Goal: Download file/media

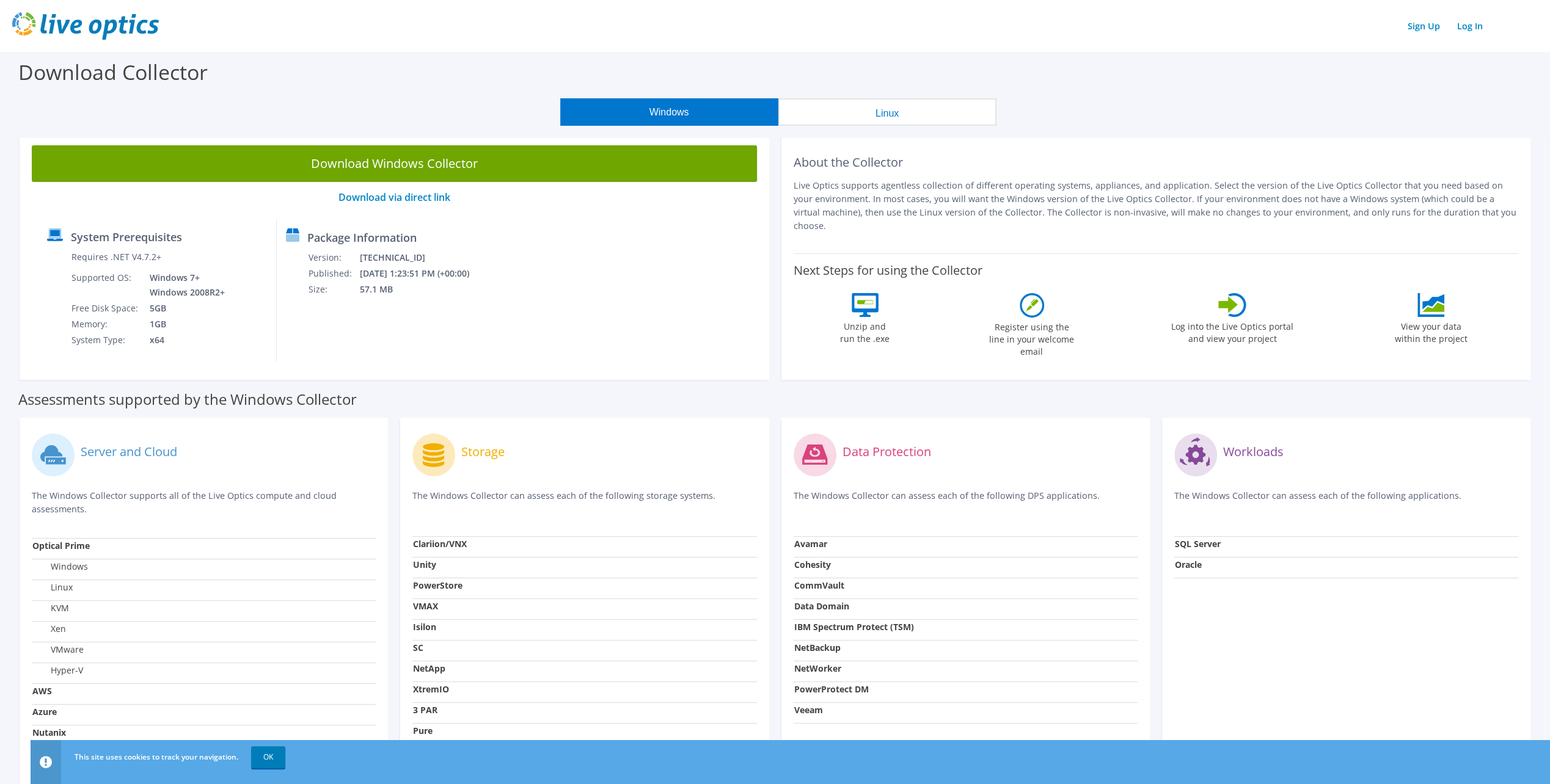
click at [481, 169] on link "Download Windows Collector" at bounding box center [394, 164] width 725 height 37
click at [261, 753] on link "OK" at bounding box center [268, 757] width 34 height 22
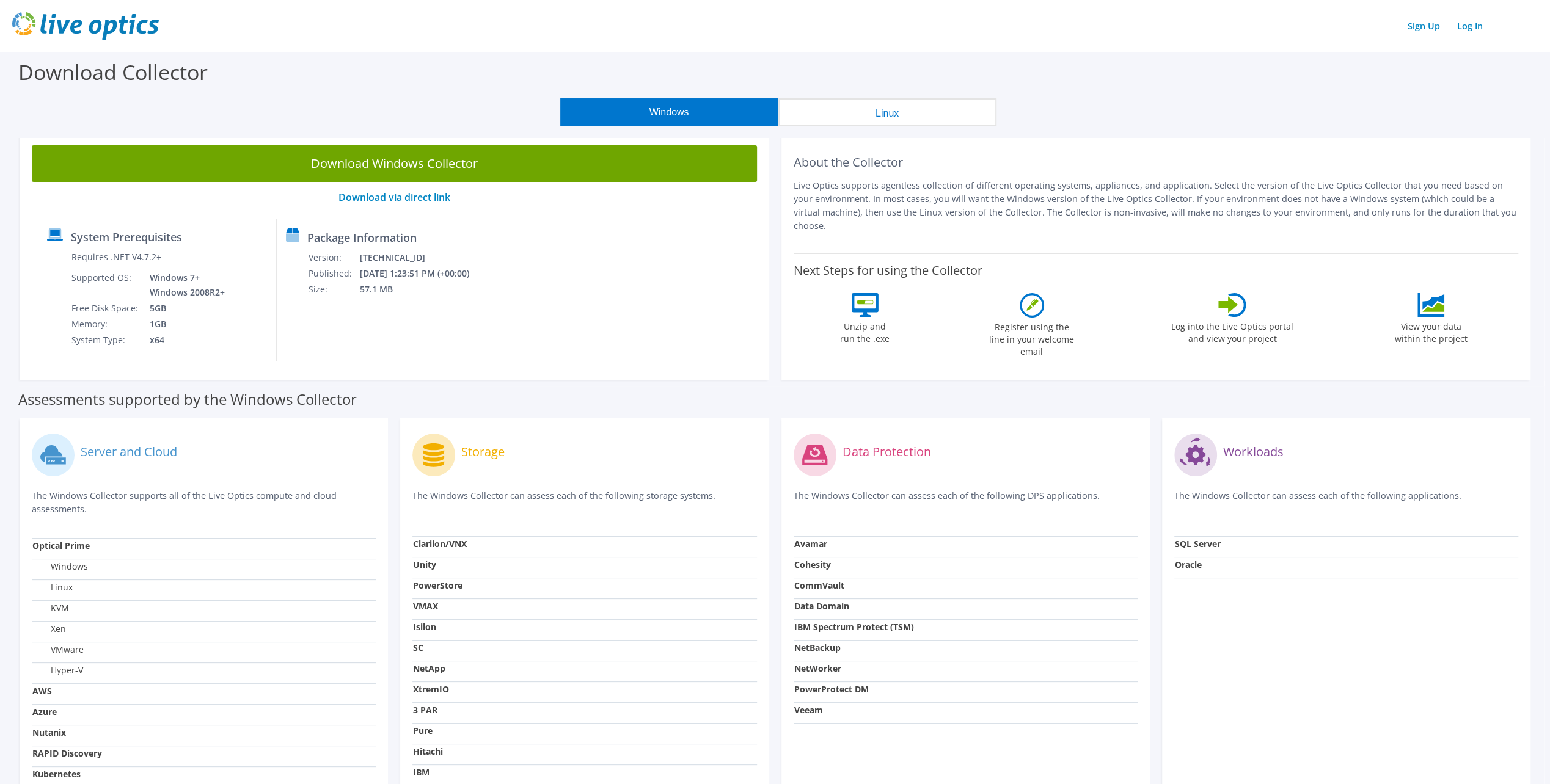
scroll to position [122, 0]
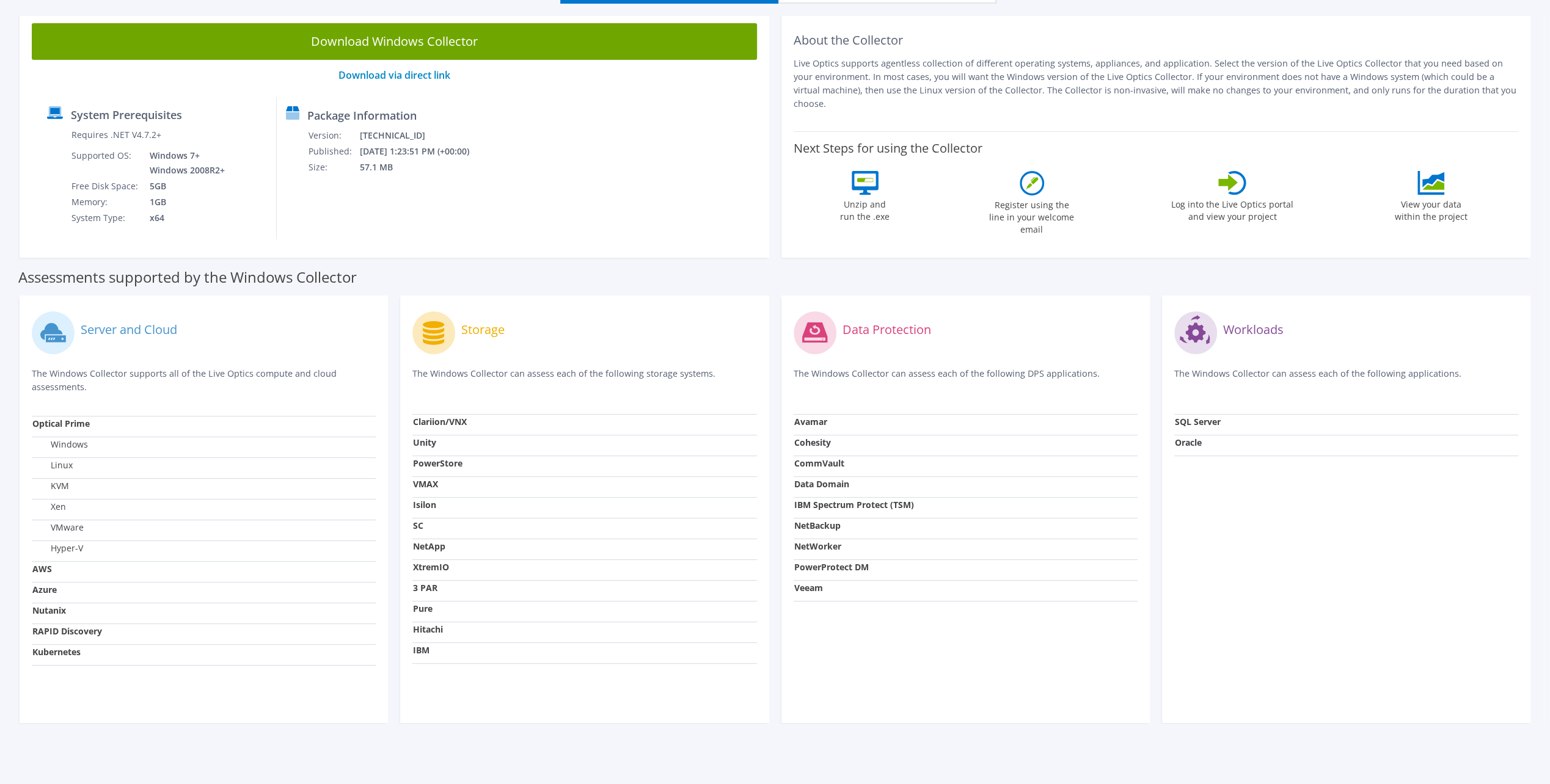
click at [72, 449] on label "Windows" at bounding box center [60, 444] width 56 height 12
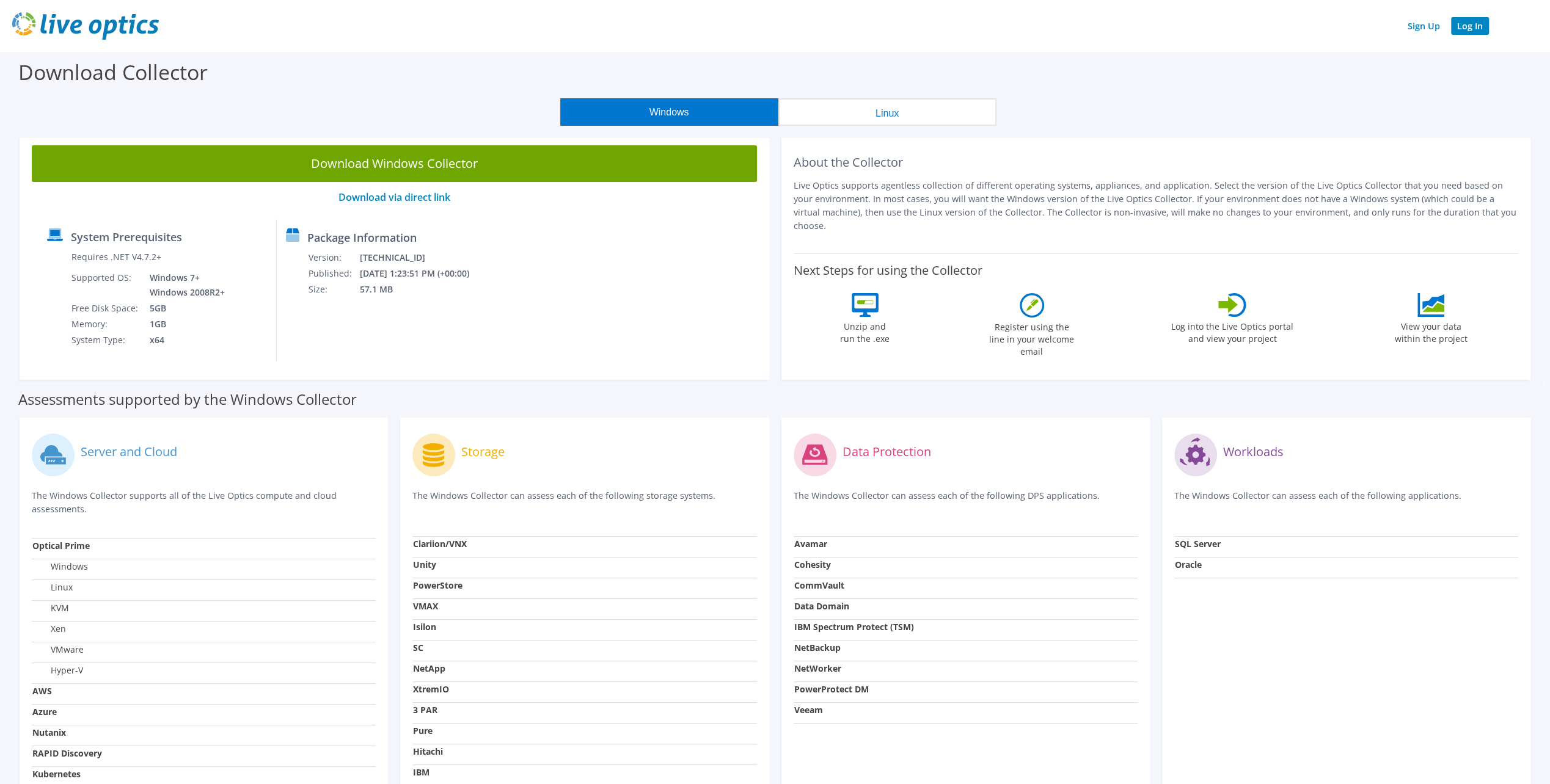
click at [1461, 27] on link "Log In" at bounding box center [1470, 26] width 38 height 18
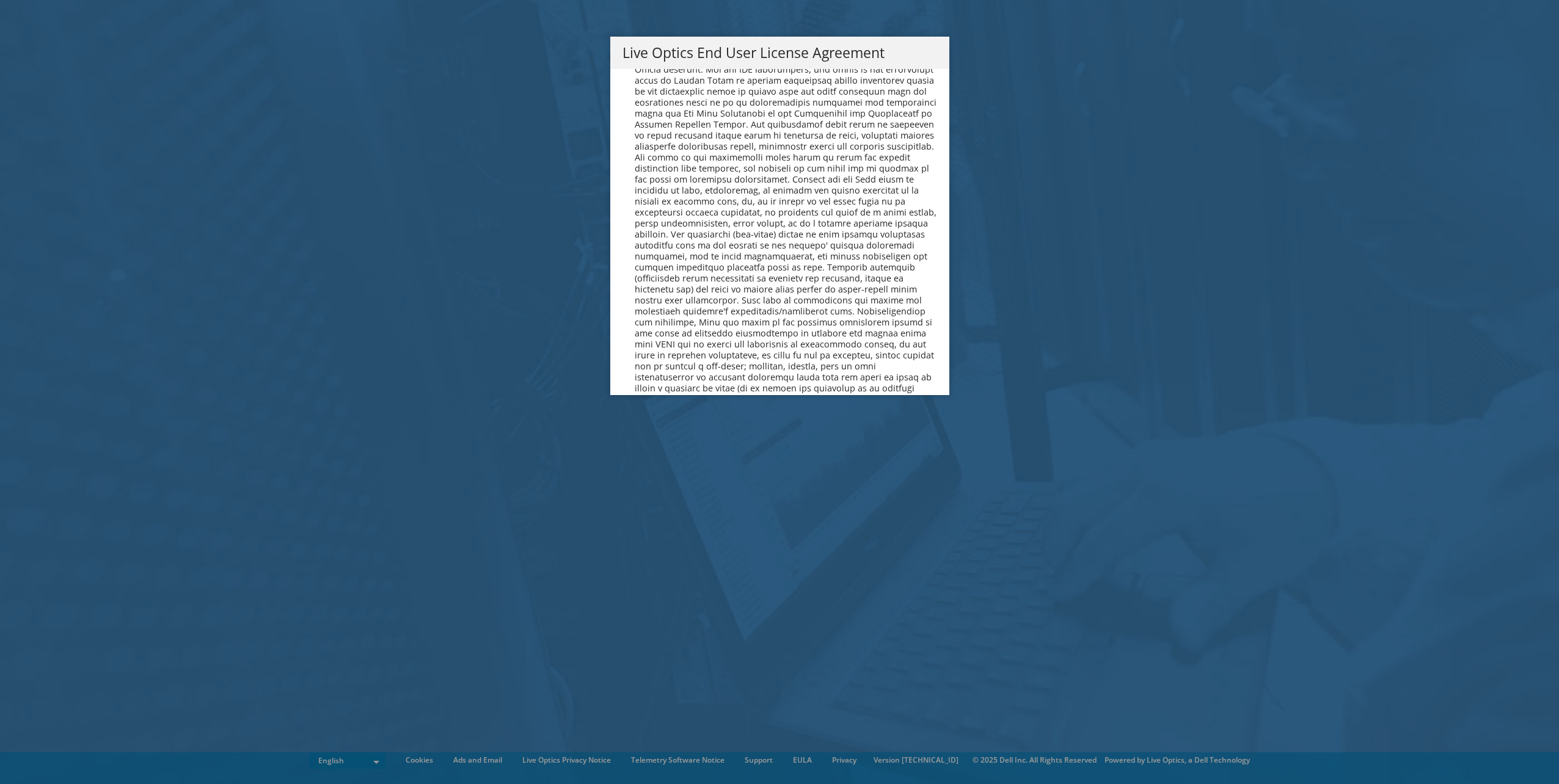
scroll to position [4684, 0]
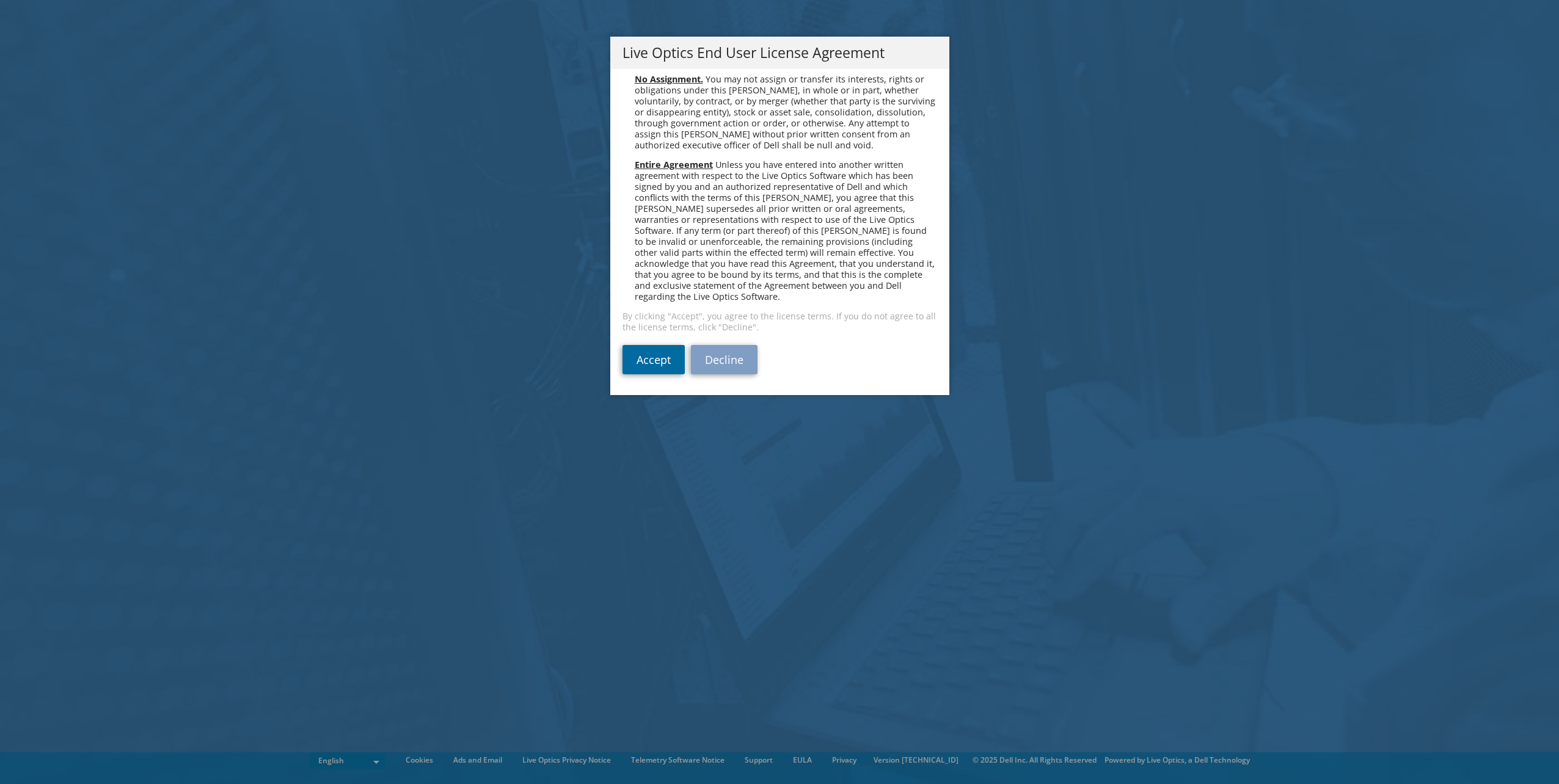
click at [660, 366] on link "Accept" at bounding box center [653, 359] width 62 height 29
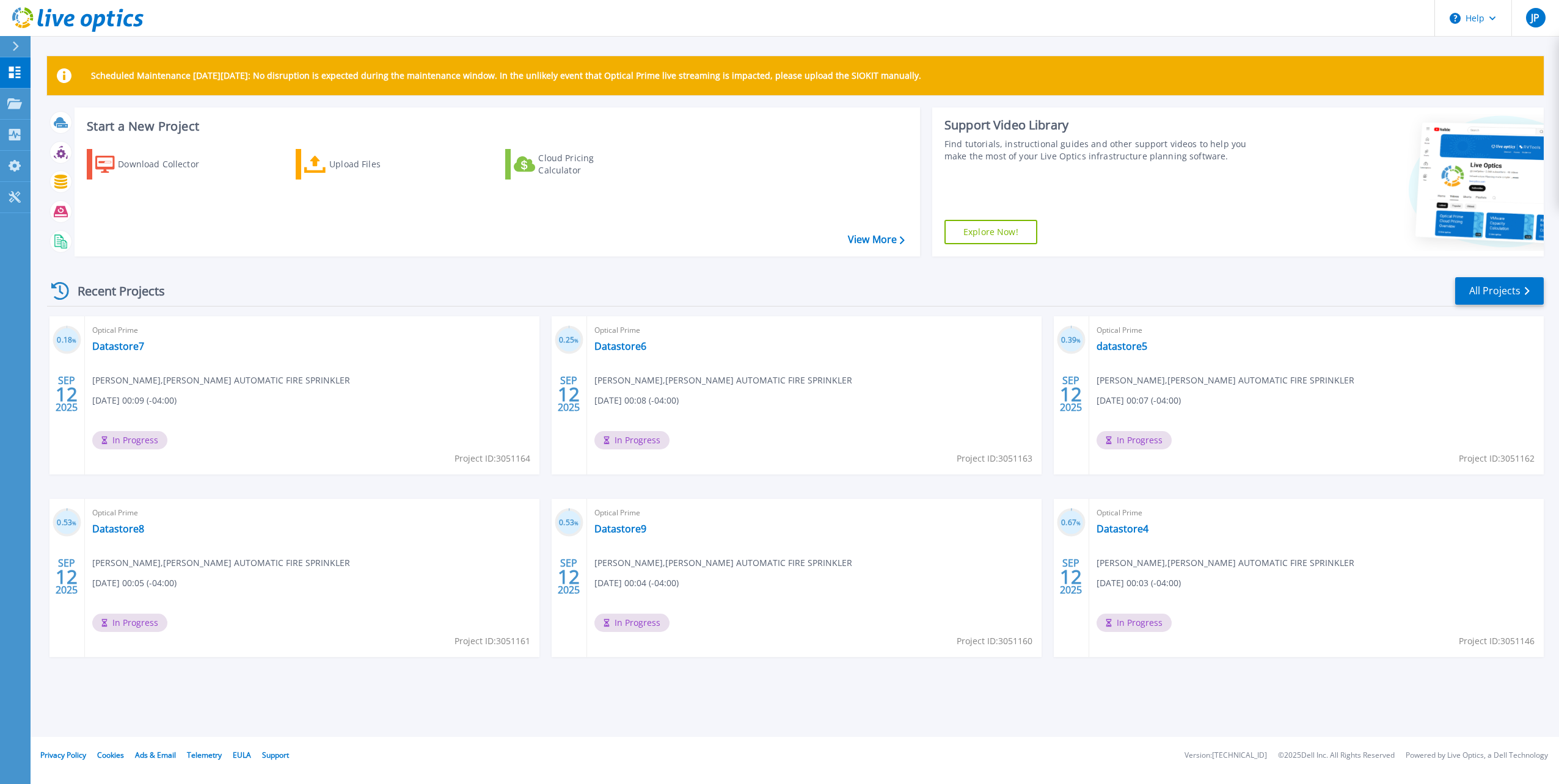
drag, startPoint x: 1135, startPoint y: 349, endPoint x: 1005, endPoint y: 399, distance: 139.3
click at [1005, 399] on div "Optical Prime Datastore6 Jimmy Pareja , WAYNE AUTOMATIC FIRE SPRINKLER 09/12/20…" at bounding box center [814, 395] width 454 height 158
click at [1110, 347] on link "datastore5" at bounding box center [1122, 346] width 50 height 12
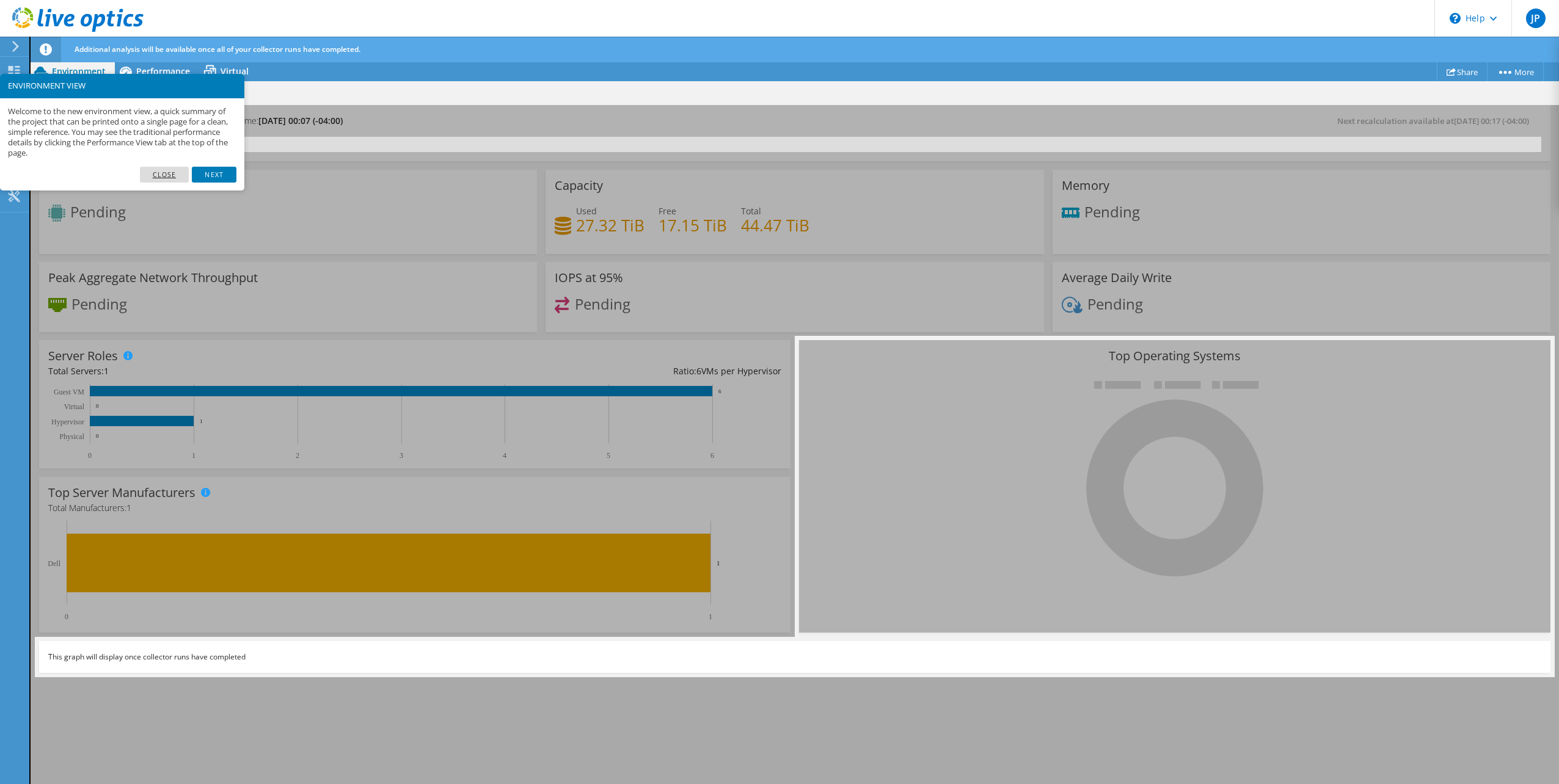
click at [165, 169] on link "Close" at bounding box center [164, 175] width 50 height 16
